Goal: Information Seeking & Learning: Learn about a topic

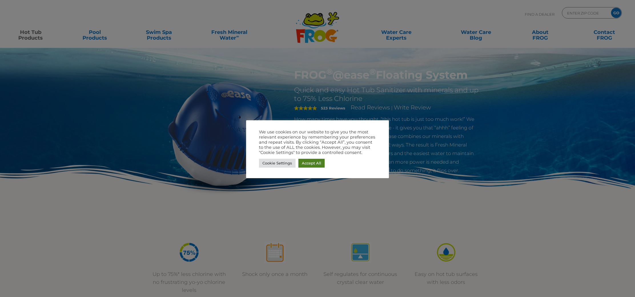
click at [318, 161] on link "Accept All" at bounding box center [311, 163] width 26 height 9
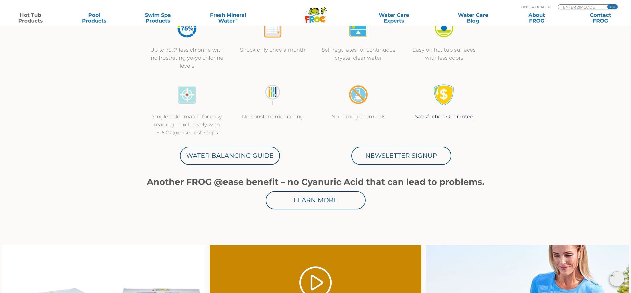
scroll to position [238, 0]
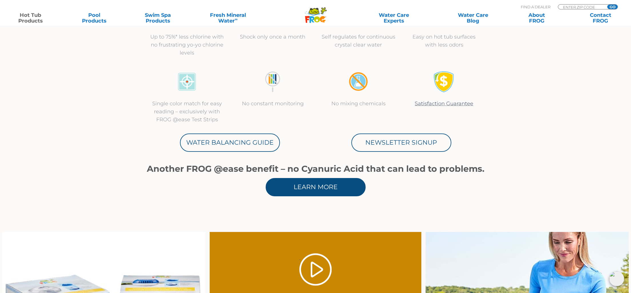
click at [311, 187] on link "Learn More" at bounding box center [315, 187] width 100 height 18
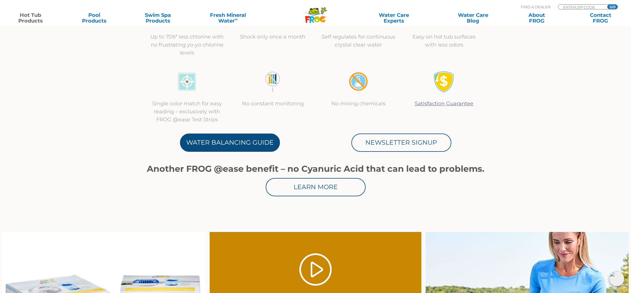
click at [263, 141] on link "Water Balancing Guide" at bounding box center [230, 143] width 100 height 18
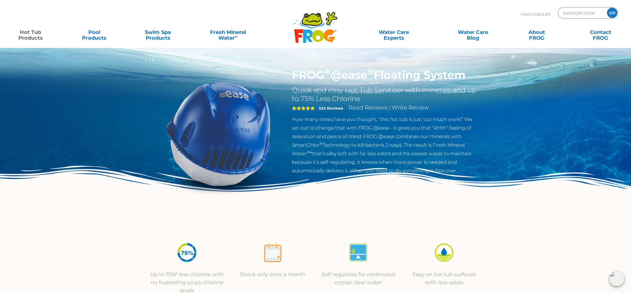
scroll to position [0, 0]
drag, startPoint x: 298, startPoint y: 75, endPoint x: 472, endPoint y: 76, distance: 174.1
click at [473, 77] on h1 "FROG ® @ease ® Floating System" at bounding box center [385, 75] width 186 height 13
copy h1 "ROG ® @ease ® Floating System"
click at [496, 124] on div "FROG ® @ease ® Floating System Quick and easy Hot Tub Sanitizer with minerals a…" at bounding box center [315, 117] width 631 height 235
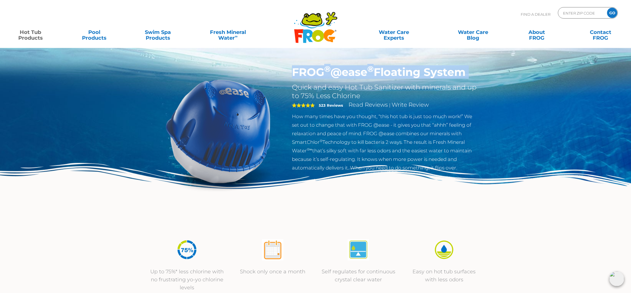
scroll to position [1, 0]
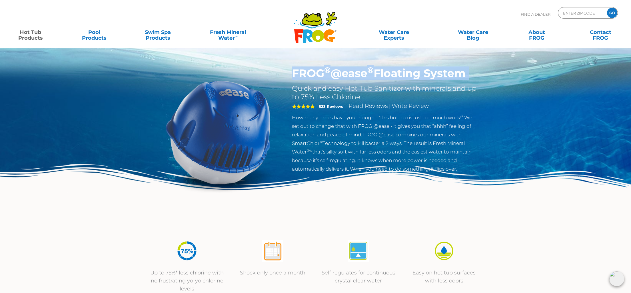
drag, startPoint x: 293, startPoint y: 76, endPoint x: 471, endPoint y: 78, distance: 177.6
click at [471, 79] on h1 "FROG ® @ease ® Floating System" at bounding box center [385, 73] width 186 height 13
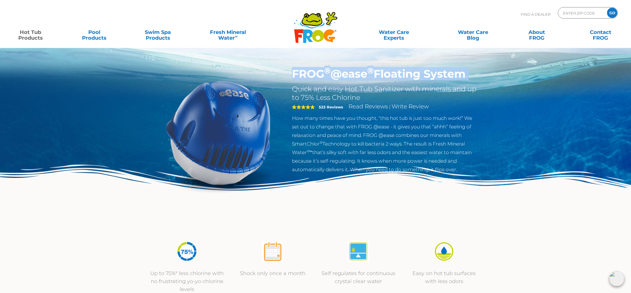
scroll to position [1, 2]
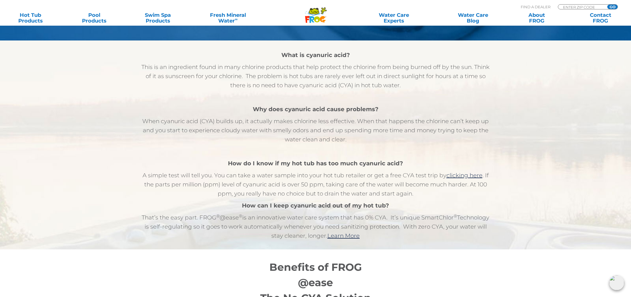
scroll to position [313, 0]
